Goal: Task Accomplishment & Management: Complete application form

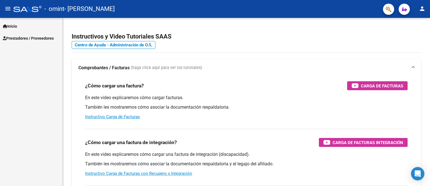
click at [26, 38] on span "Prestadores / Proveedores" at bounding box center [28, 38] width 51 height 6
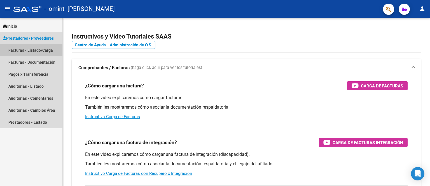
click at [29, 51] on link "Facturas - Listado/Carga" at bounding box center [31, 50] width 62 height 12
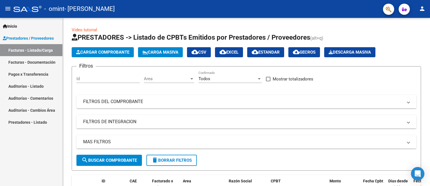
click at [422, 7] on mat-icon "person" at bounding box center [422, 8] width 7 height 7
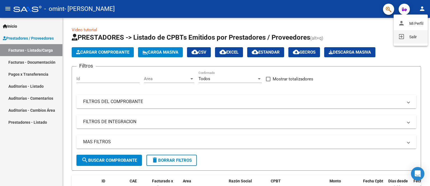
click at [411, 37] on button "exit_to_app Salir" at bounding box center [410, 36] width 34 height 13
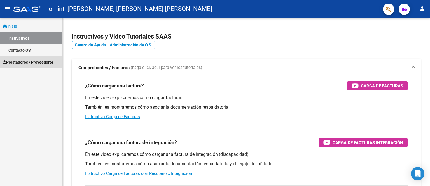
click at [27, 62] on span "Prestadores / Proveedores" at bounding box center [28, 62] width 51 height 6
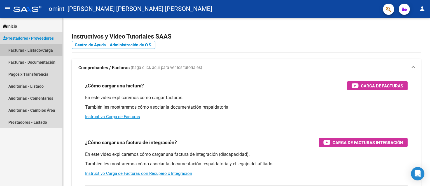
click at [31, 51] on link "Facturas - Listado/Carga" at bounding box center [31, 50] width 62 height 12
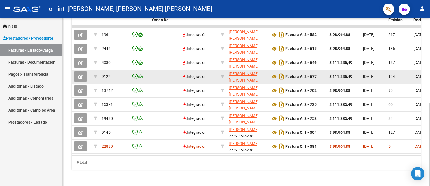
scroll to position [173, 0]
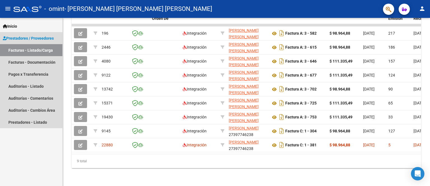
click at [24, 50] on link "Facturas - Listado/Carga" at bounding box center [31, 50] width 62 height 12
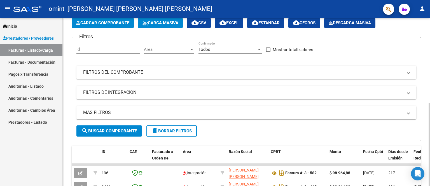
scroll to position [0, 0]
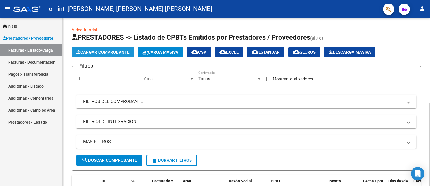
click at [115, 51] on span "Cargar Comprobante" at bounding box center [102, 52] width 53 height 5
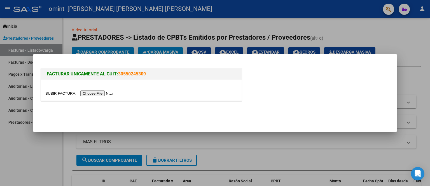
click at [97, 94] on input "file" at bounding box center [80, 94] width 71 height 6
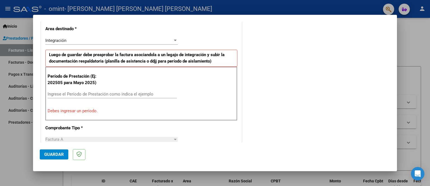
scroll to position [134, 0]
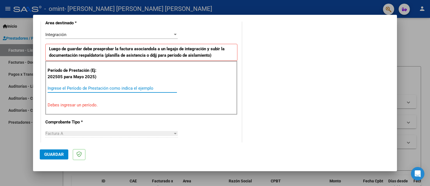
click at [69, 88] on input "Ingrese el Período de Prestación como indica el ejemplo" at bounding box center [112, 88] width 129 height 5
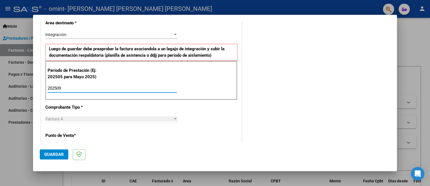
type input "202509"
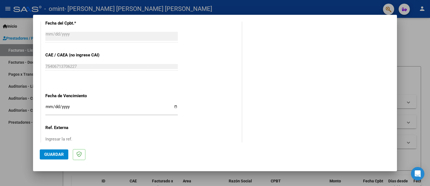
scroll to position [330, 0]
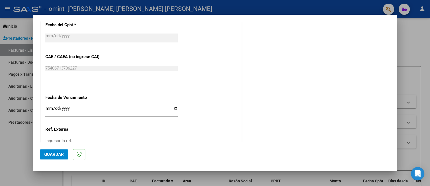
click at [47, 106] on input "Ingresar la fecha" at bounding box center [111, 110] width 132 height 9
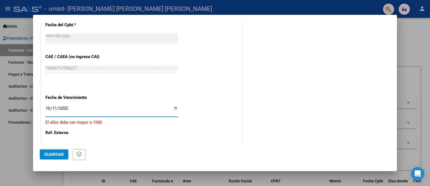
type input "2025-10-11"
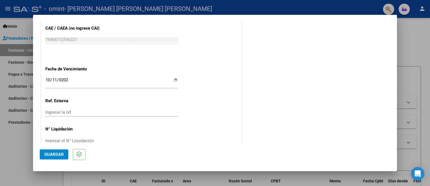
scroll to position [364, 0]
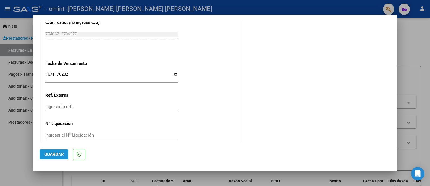
click at [52, 154] on span "Guardar" at bounding box center [54, 154] width 20 height 5
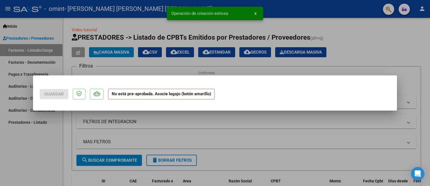
scroll to position [0, 0]
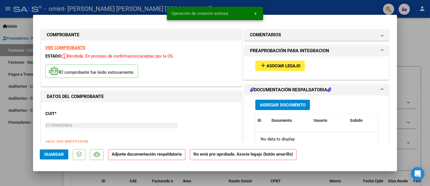
click at [271, 65] on span "Asociar Legajo" at bounding box center [283, 66] width 34 height 5
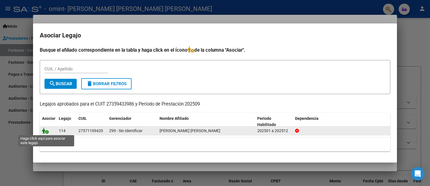
click at [45, 133] on icon at bounding box center [45, 131] width 7 height 6
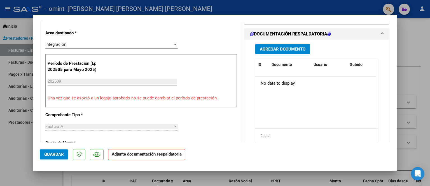
scroll to position [140, 0]
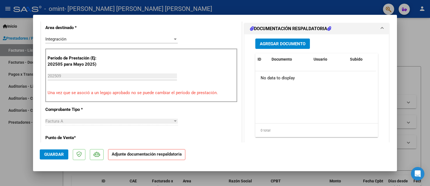
click at [273, 44] on span "Agregar Documento" at bounding box center [283, 43] width 46 height 5
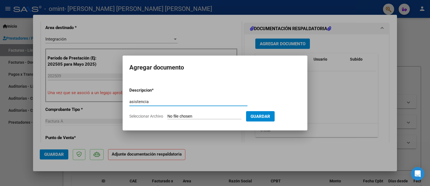
type input "asistencia"
click at [156, 115] on span "Seleccionar Archivo" at bounding box center [146, 116] width 34 height 4
click at [167, 115] on input "Seleccionar Archivo" at bounding box center [204, 116] width 74 height 5
type input "C:\fakepath\planilla Ursula VAMOSI 09.pdf"
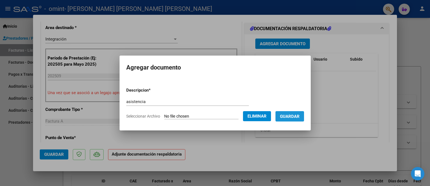
click at [293, 118] on span "Guardar" at bounding box center [290, 116] width 20 height 5
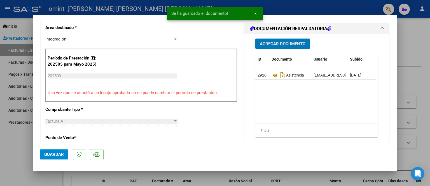
scroll to position [56, 0]
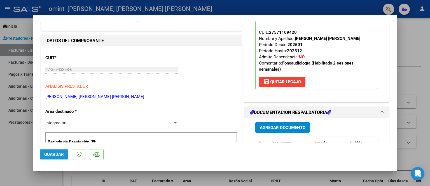
click at [48, 155] on span "Guardar" at bounding box center [54, 154] width 20 height 5
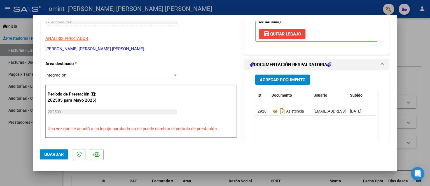
scroll to position [168, 0]
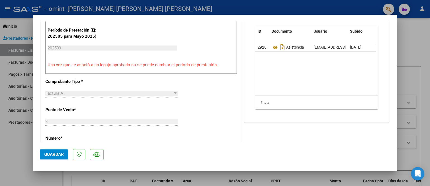
click at [18, 51] on div at bounding box center [215, 93] width 430 height 186
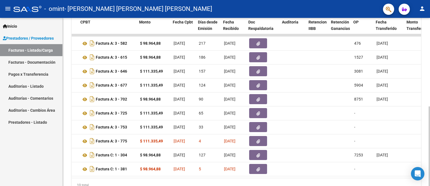
scroll to position [0, 190]
